Goal: Check status: Check status

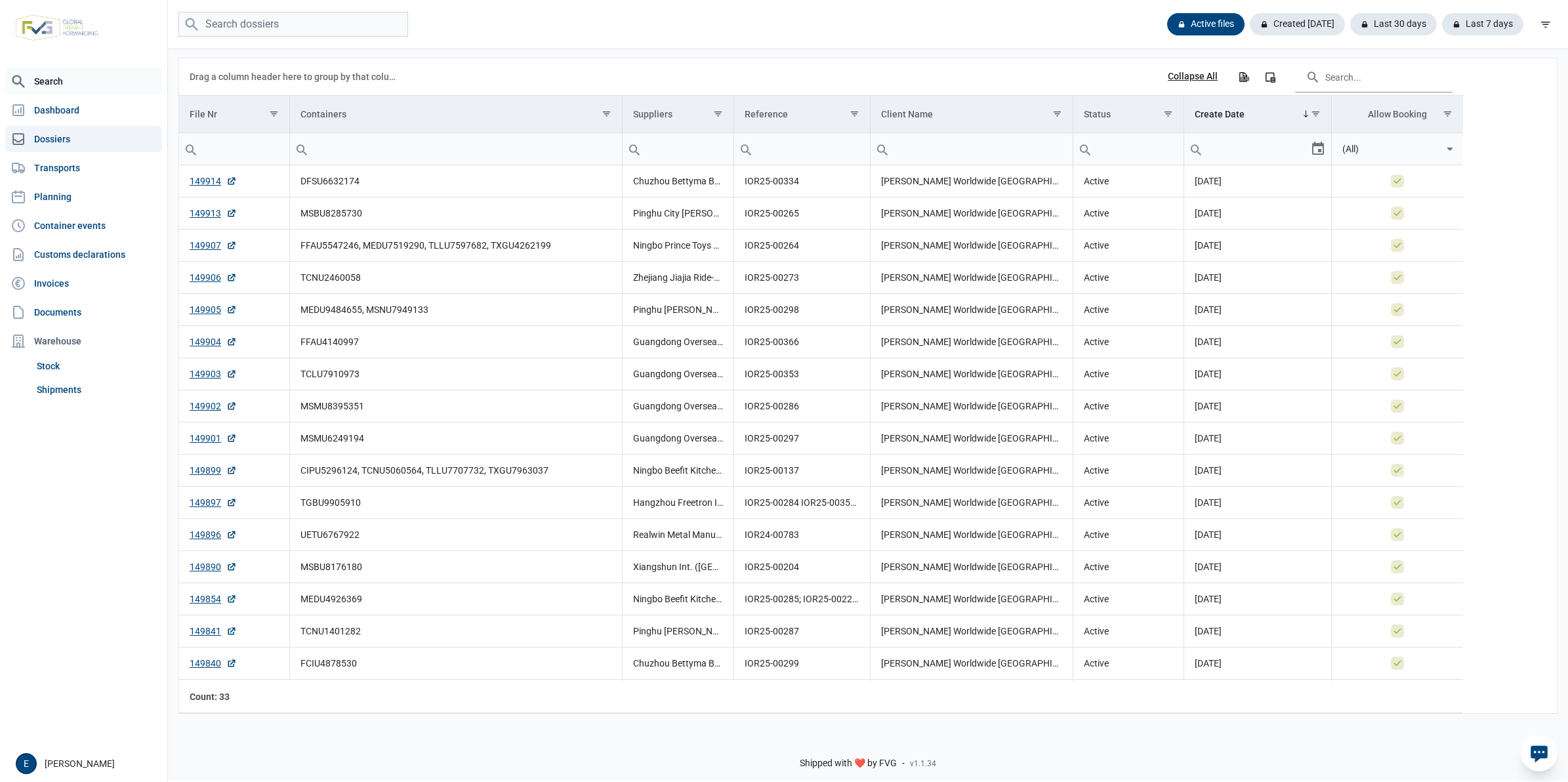
click at [63, 76] on link "Search" at bounding box center [83, 82] width 157 height 26
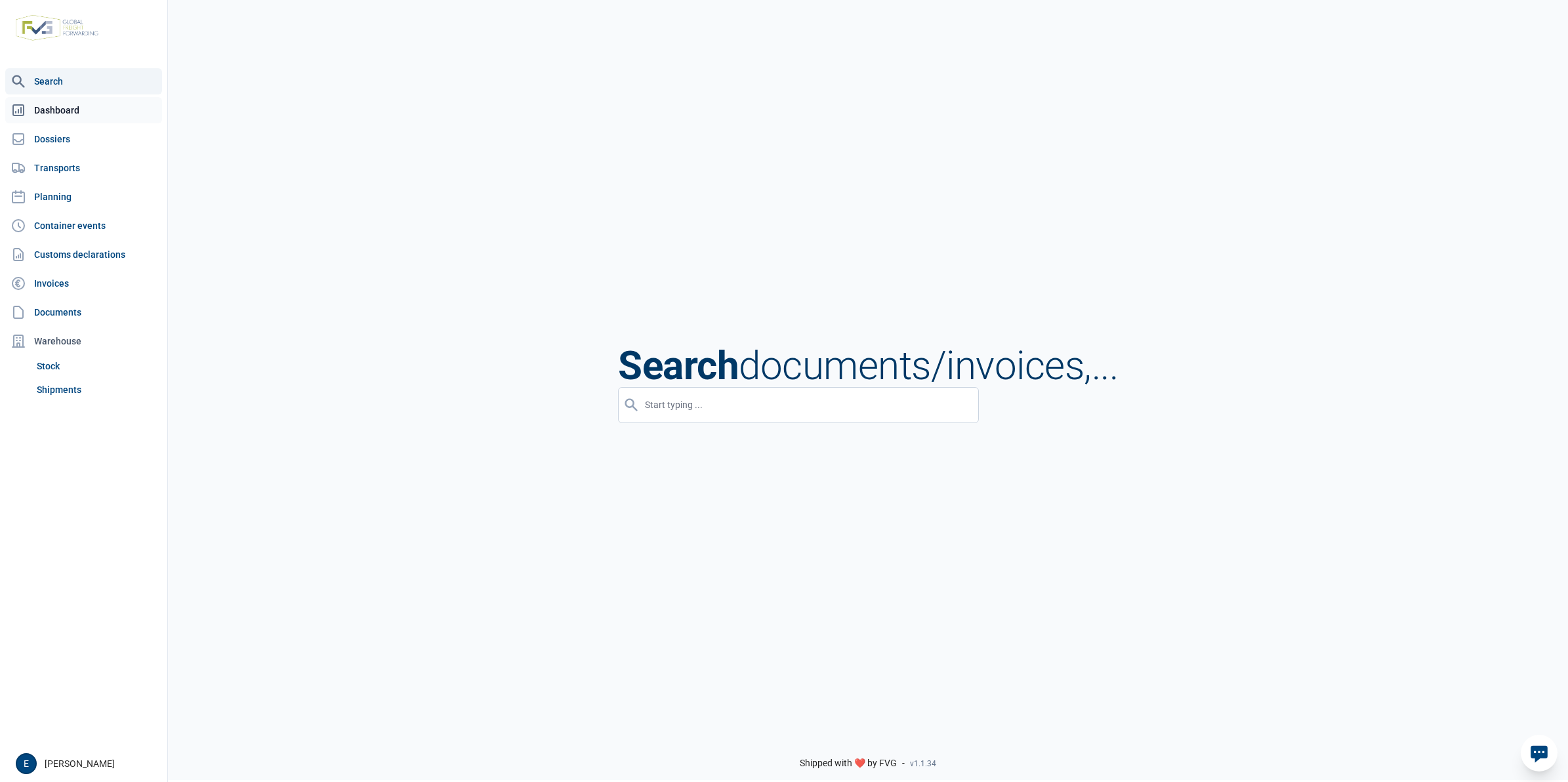
click at [56, 110] on link "Dashboard" at bounding box center [83, 110] width 157 height 26
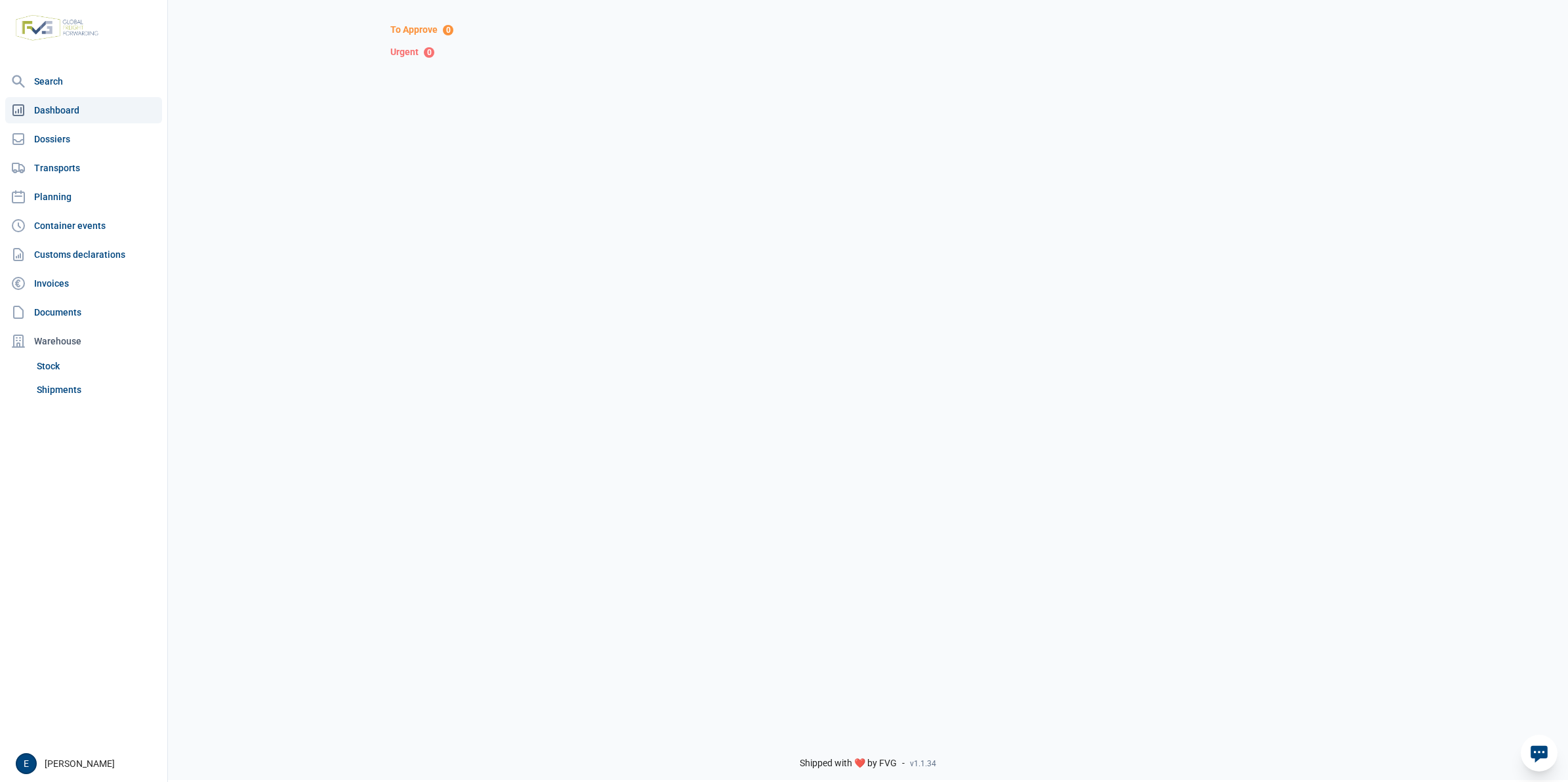
drag, startPoint x: 106, startPoint y: 140, endPoint x: 166, endPoint y: 143, distance: 60.1
click at [106, 140] on link "Dossiers" at bounding box center [83, 139] width 157 height 26
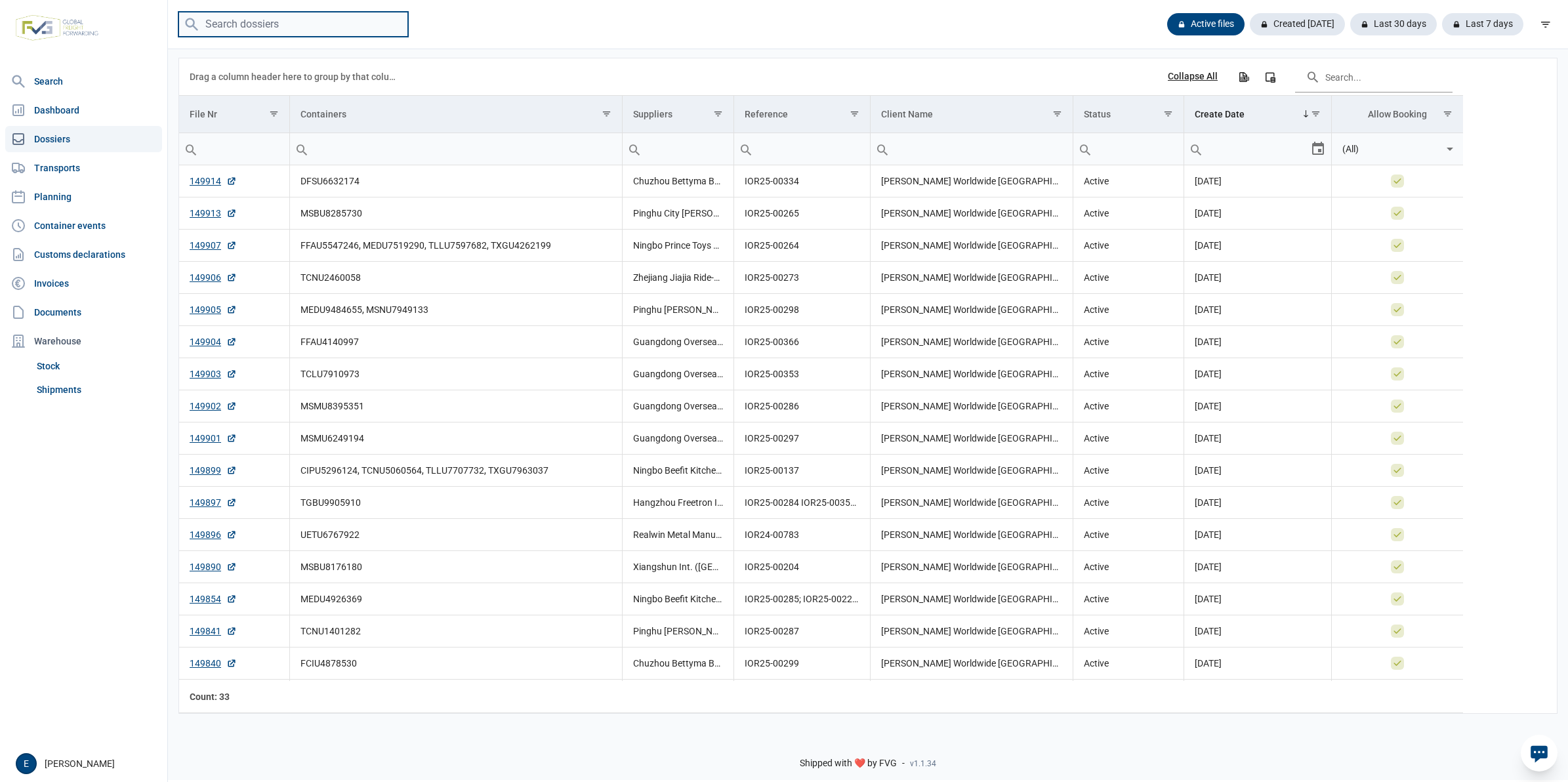
click at [318, 18] on input "search" at bounding box center [293, 24] width 229 height 25
type input "cxdu2016590"
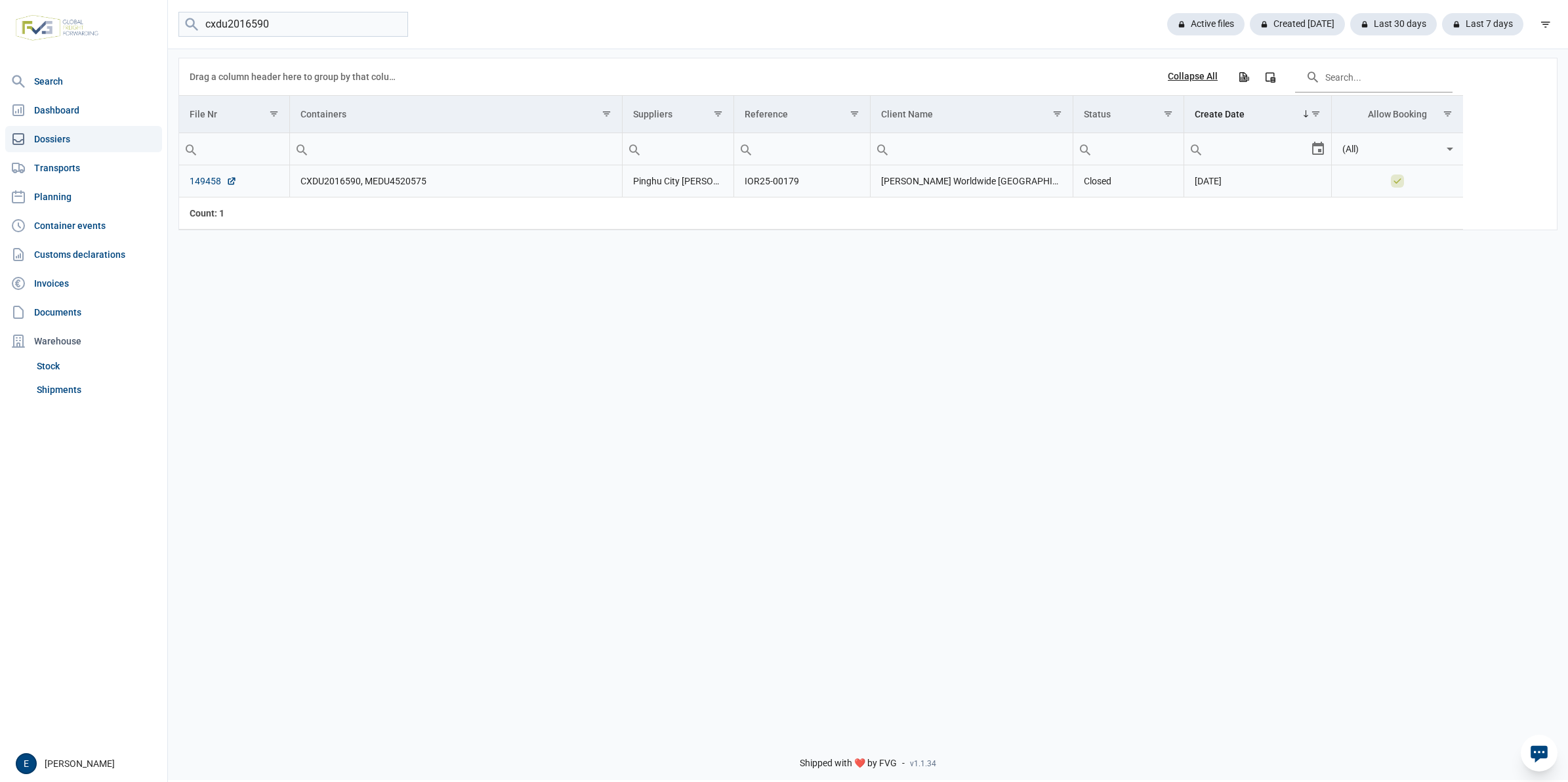
click at [211, 188] on link "149458" at bounding box center [213, 181] width 47 height 13
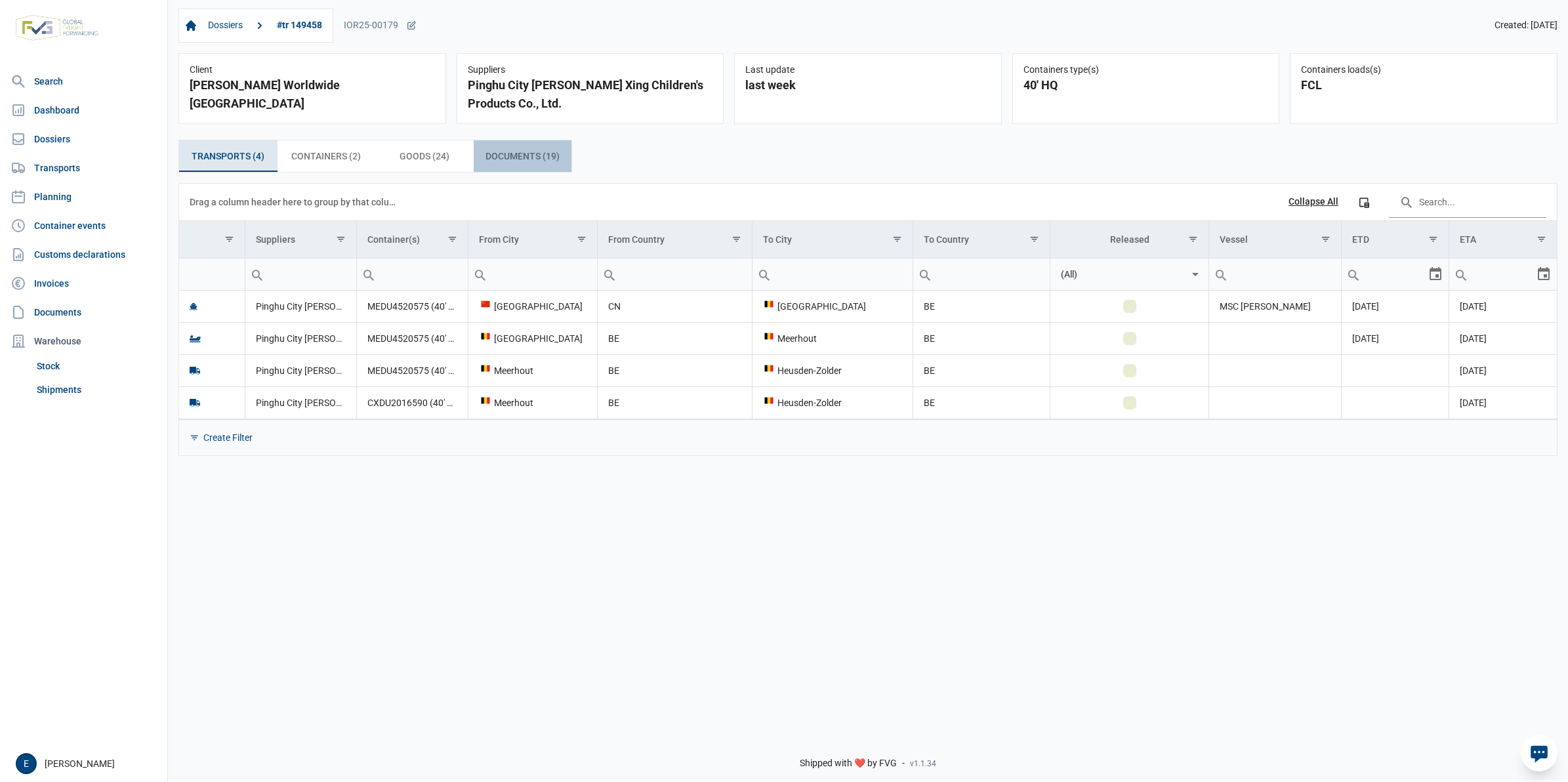
click at [515, 162] on span "Documents (19) Documents (19)" at bounding box center [522, 157] width 74 height 16
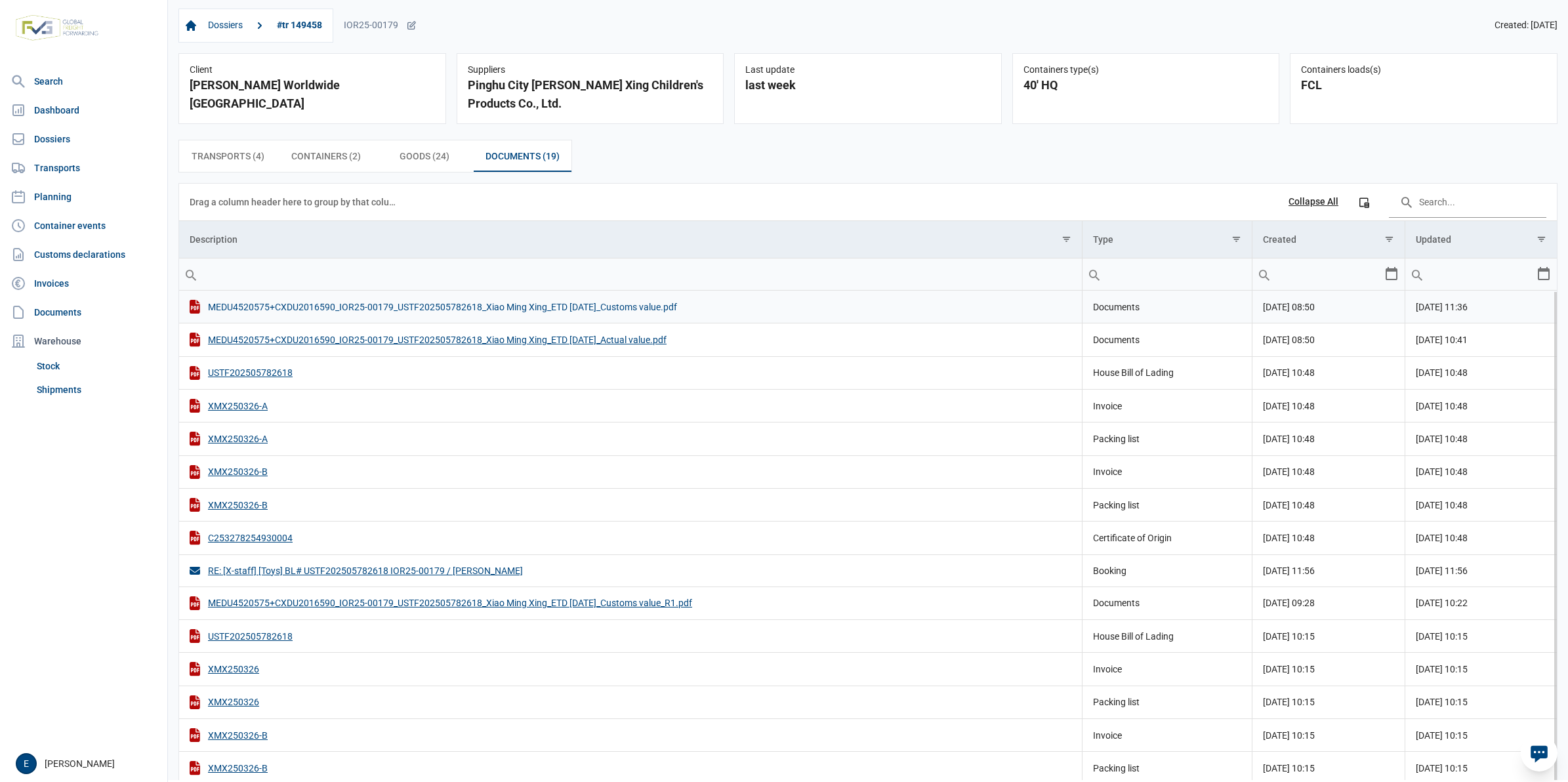
click at [653, 305] on div "MEDU4520575+CXDU2016590_IOR25-00179_USTF202505782618_Xiao Ming Xing_ETD 10 June…" at bounding box center [630, 307] width 882 height 14
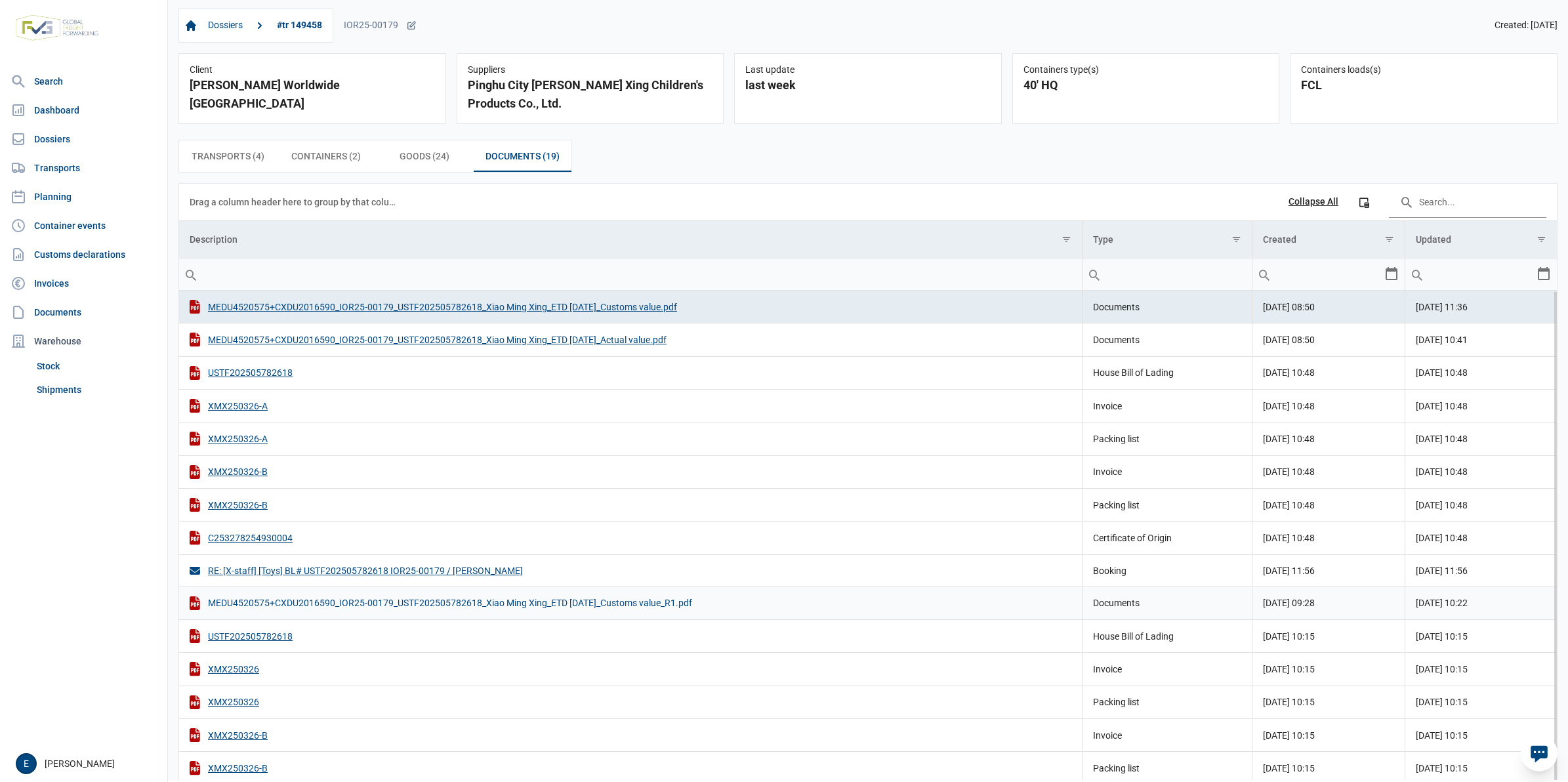
click at [699, 605] on div "MEDU4520575+CXDU2016590_IOR25-00179_USTF202505782618_Xiao Ming Xing_ETD 10 June…" at bounding box center [630, 603] width 882 height 14
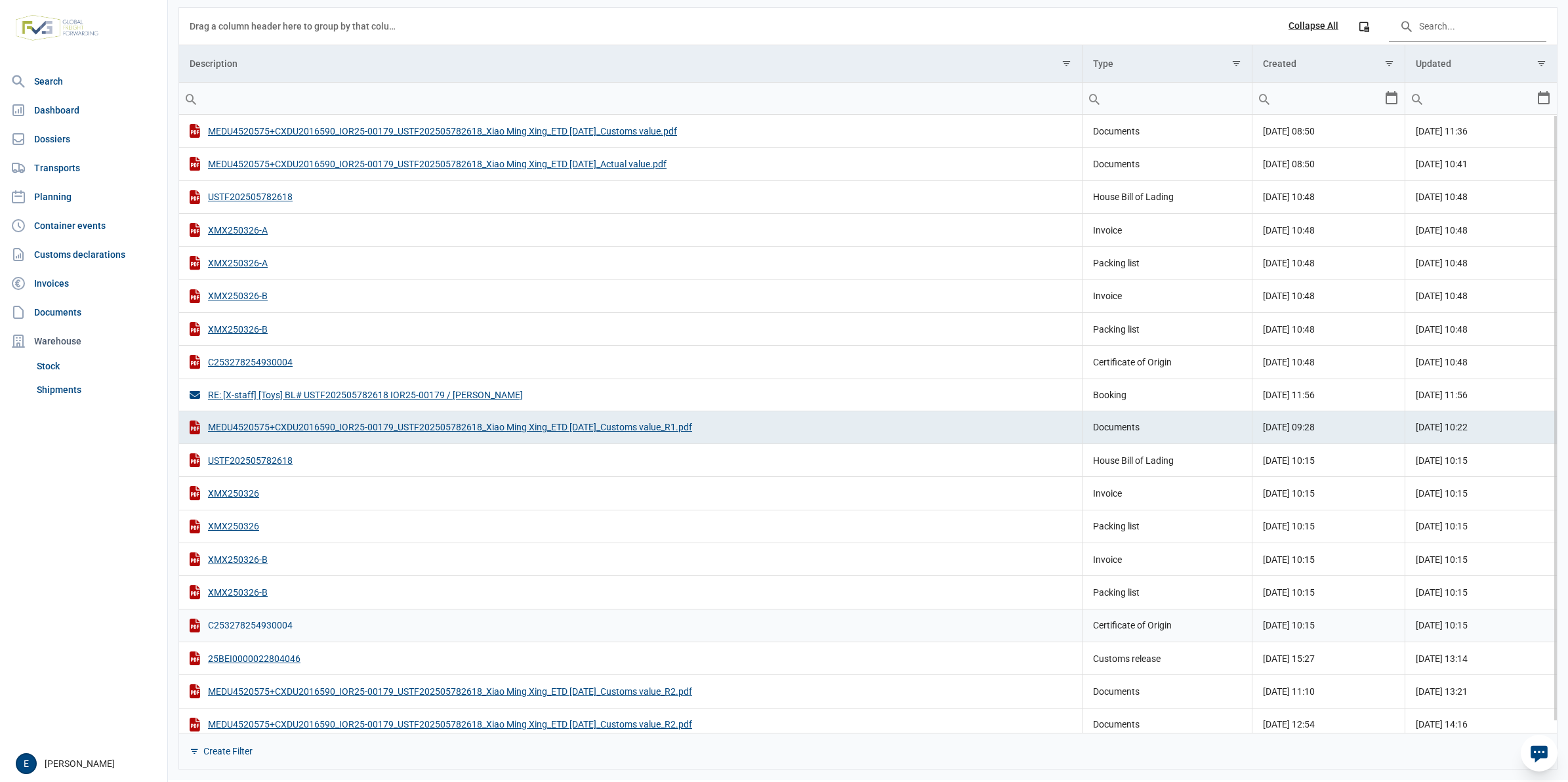
scroll to position [11, 0]
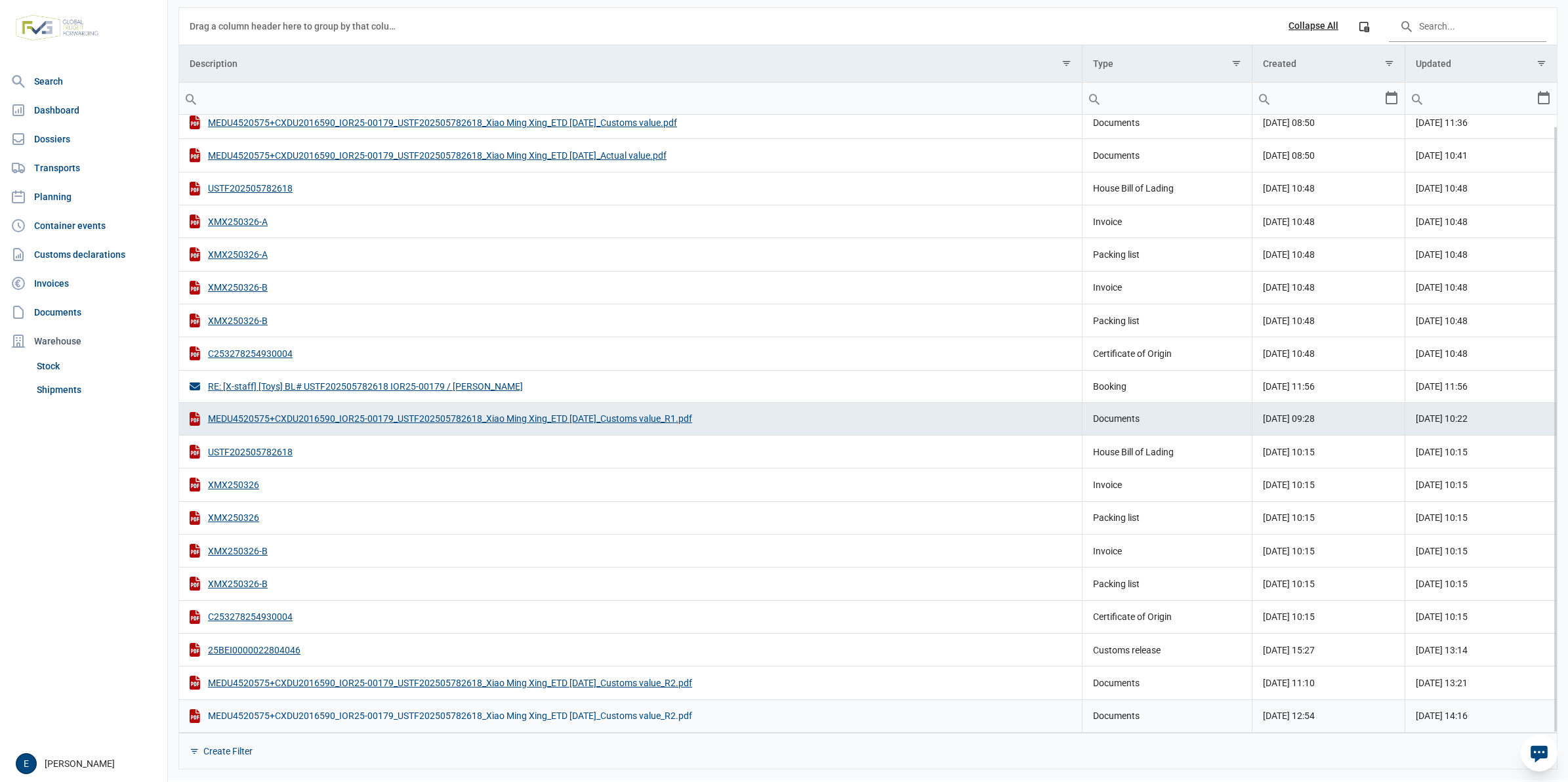
click at [698, 719] on div "MEDU4520575+CXDU2016590_IOR25-00179_USTF202505782618_Xiao Ming Xing_ETD 10 June…" at bounding box center [630, 716] width 882 height 14
